Goal: Transaction & Acquisition: Purchase product/service

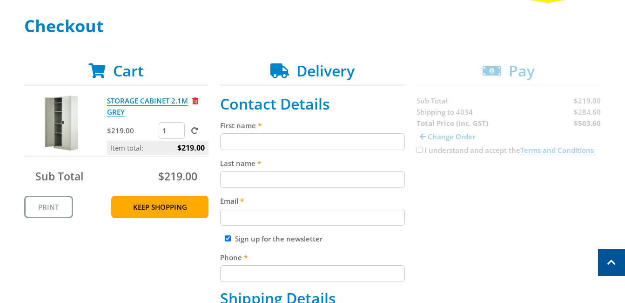
scroll to position [101, 0]
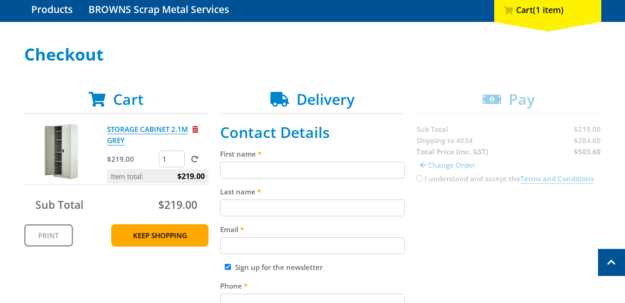
click at [196, 155] on span at bounding box center [194, 158] width 7 height 7
click at [0, 0] on input "submit" at bounding box center [0, 0] width 0 height 0
click at [178, 156] on input "2" at bounding box center [172, 158] width 26 height 17
click at [178, 156] on input "3" at bounding box center [172, 158] width 26 height 17
type input "4"
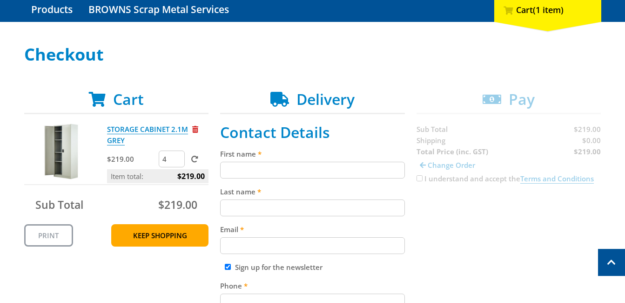
click at [178, 156] on input "4" at bounding box center [172, 158] width 26 height 17
click at [193, 159] on span at bounding box center [194, 158] width 7 height 7
click at [0, 0] on input "submit" at bounding box center [0, 0] width 0 height 0
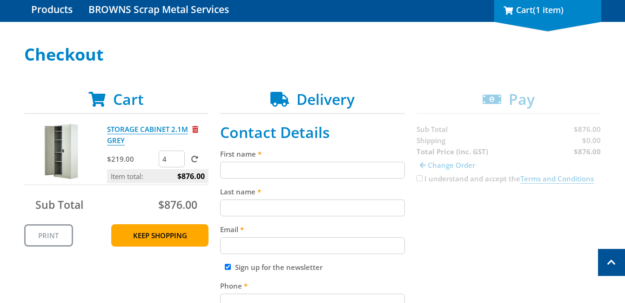
click at [529, 18] on div "1 Cart (1 item)" at bounding box center [547, 10] width 107 height 24
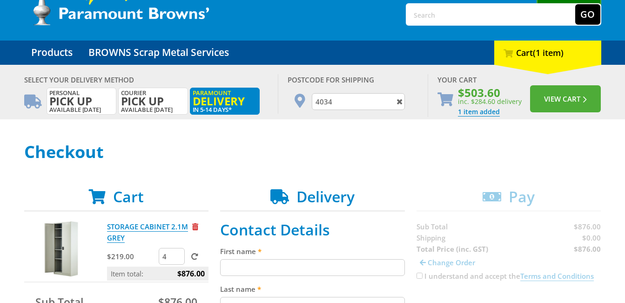
scroll to position [73, 0]
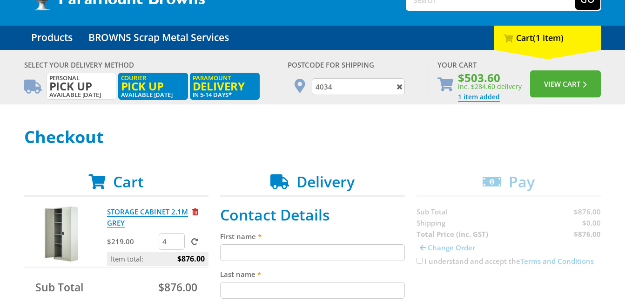
click at [165, 84] on span "Pick up" at bounding box center [153, 86] width 64 height 10
radio input "true"
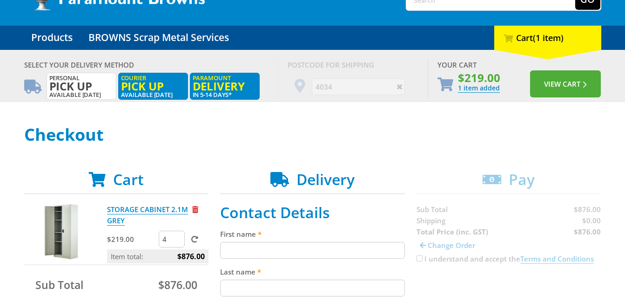
click at [223, 87] on span "Delivery" at bounding box center [225, 86] width 64 height 10
radio input "true"
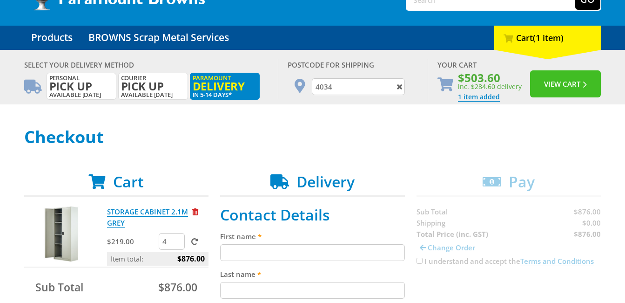
click at [562, 82] on button "View Cart" at bounding box center [565, 83] width 71 height 27
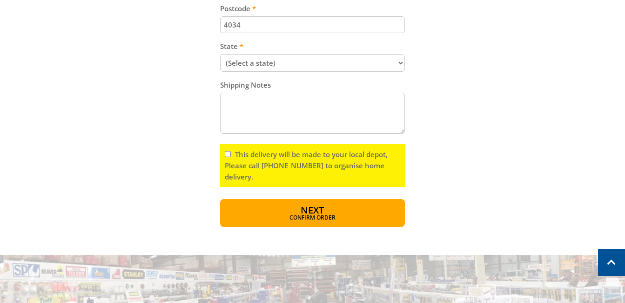
scroll to position [589, 0]
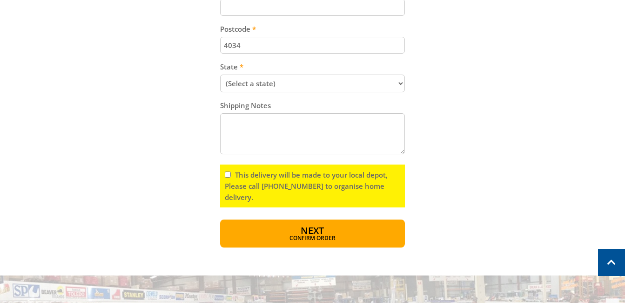
click at [229, 176] on input "This delivery will be made to your local depot, Please call [PHONE_NUMBER] to o…" at bounding box center [228, 174] width 6 height 6
click at [230, 175] on input "This delivery will be made to your local depot, Please call [PHONE_NUMBER] to o…" at bounding box center [228, 174] width 6 height 6
checkbox input "false"
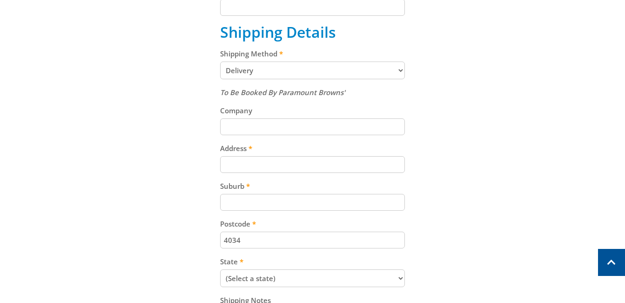
scroll to position [397, 0]
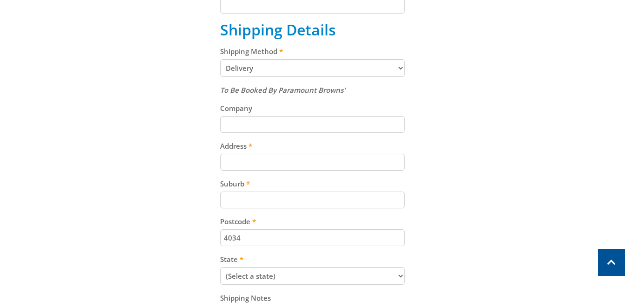
click at [401, 69] on select "Pickup from Gepps Cross Delivery" at bounding box center [312, 68] width 185 height 18
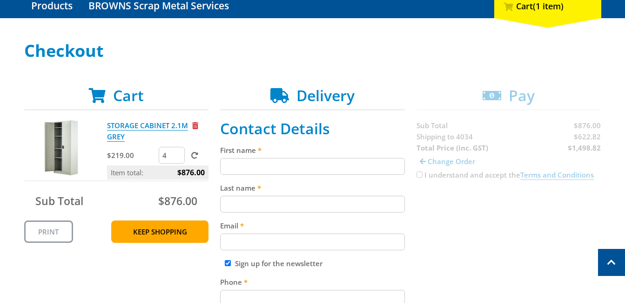
scroll to position [88, 0]
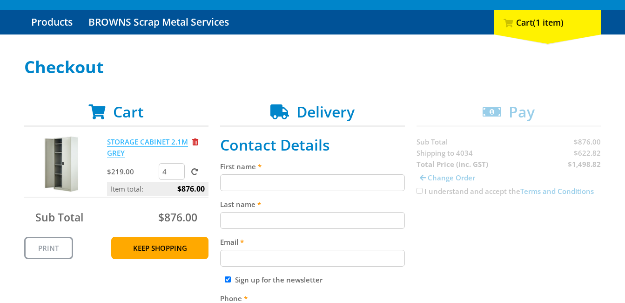
click at [132, 140] on link "STORAGE CABINET 2.1M GREY" at bounding box center [147, 147] width 81 height 21
